Goal: Complete application form

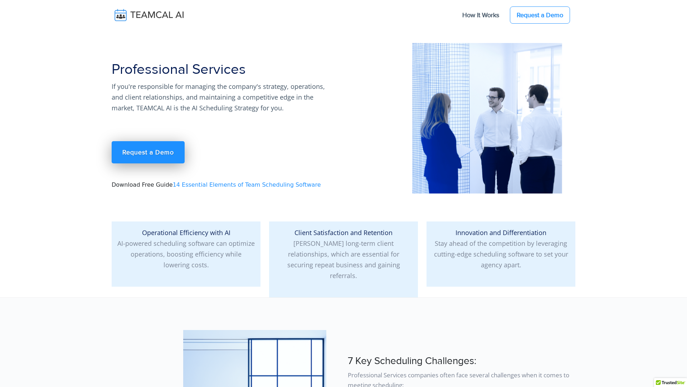
scroll to position [6159, 0]
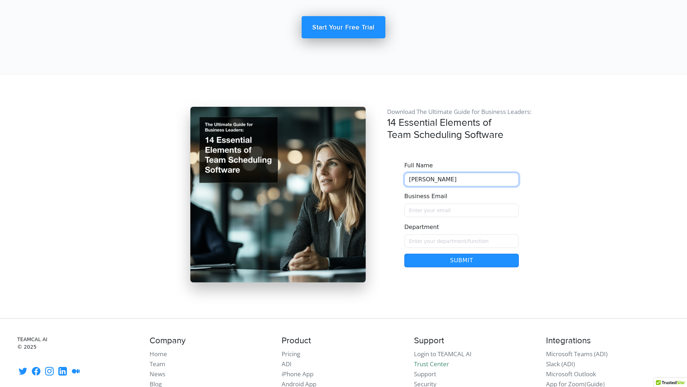
type input "Zachary Hernandez"
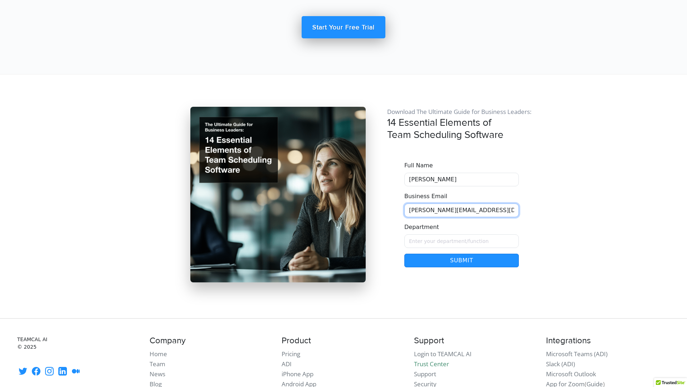
scroll to position [0, 11]
type input "z.hernandez@trustedsupportteam.com"
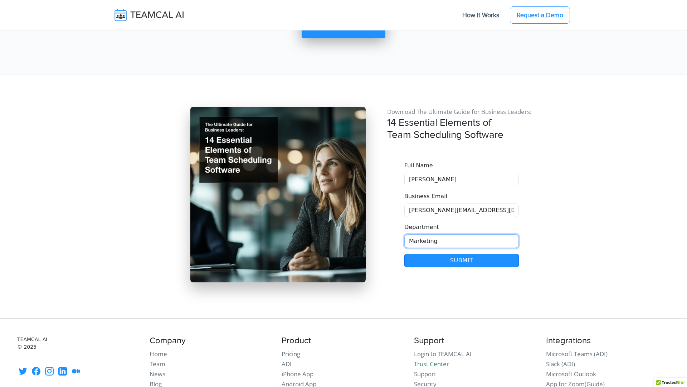
type input "Marketing"
